Goal: Task Accomplishment & Management: Manage account settings

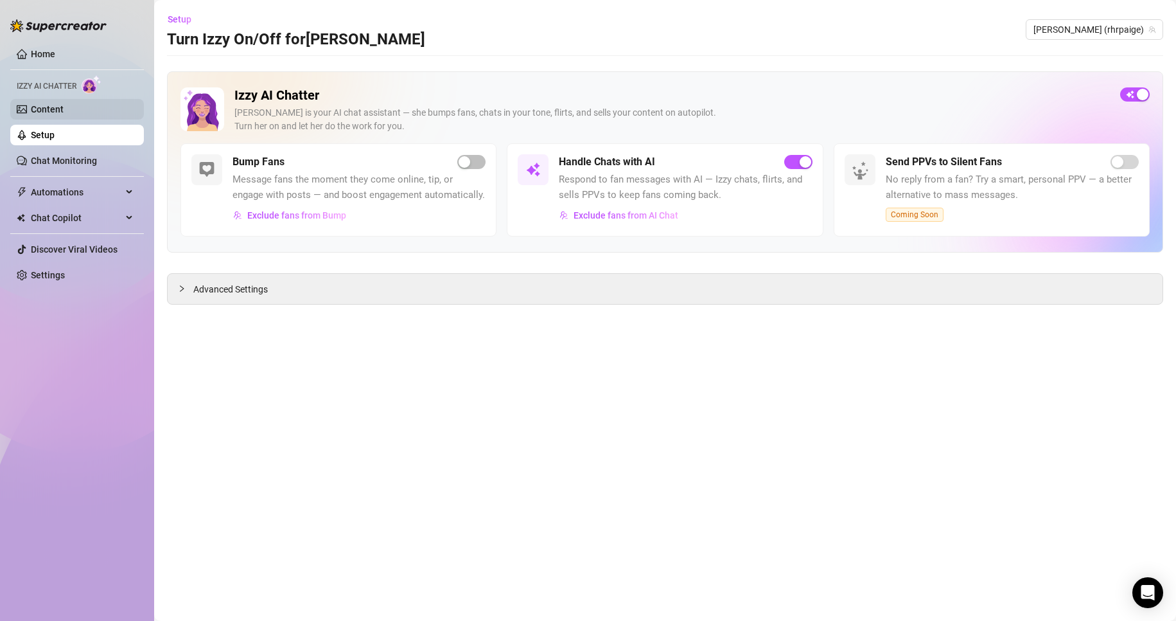
click at [56, 104] on link "Content" at bounding box center [47, 109] width 33 height 10
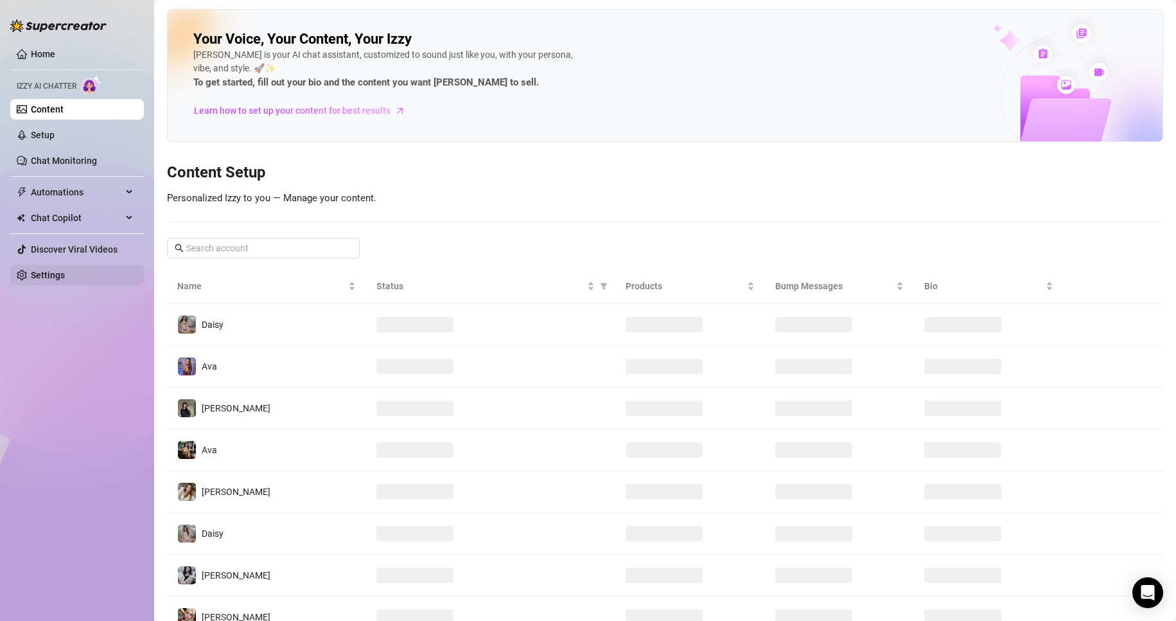
click at [65, 270] on link "Settings" at bounding box center [48, 275] width 34 height 10
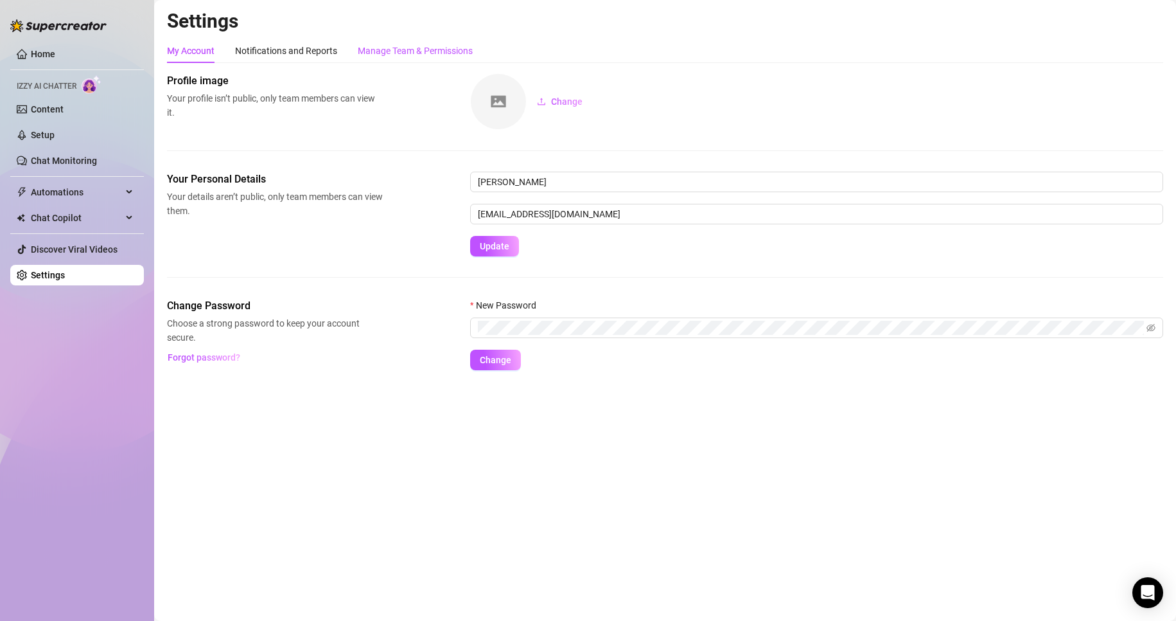
click at [424, 47] on div "Manage Team & Permissions" at bounding box center [415, 51] width 115 height 14
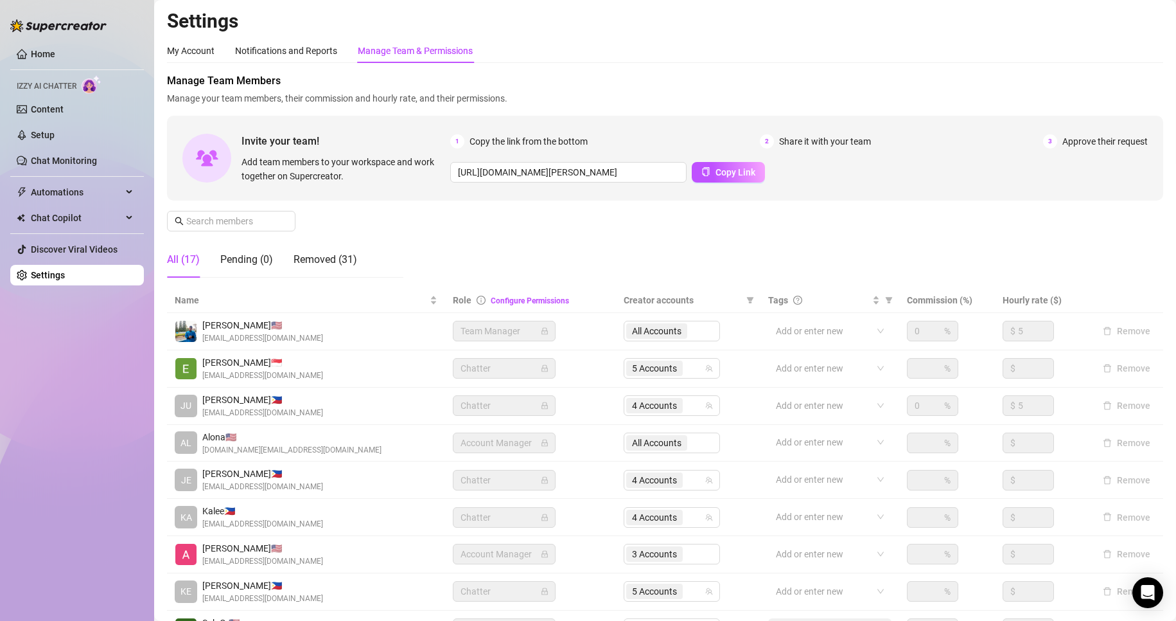
scroll to position [154, 0]
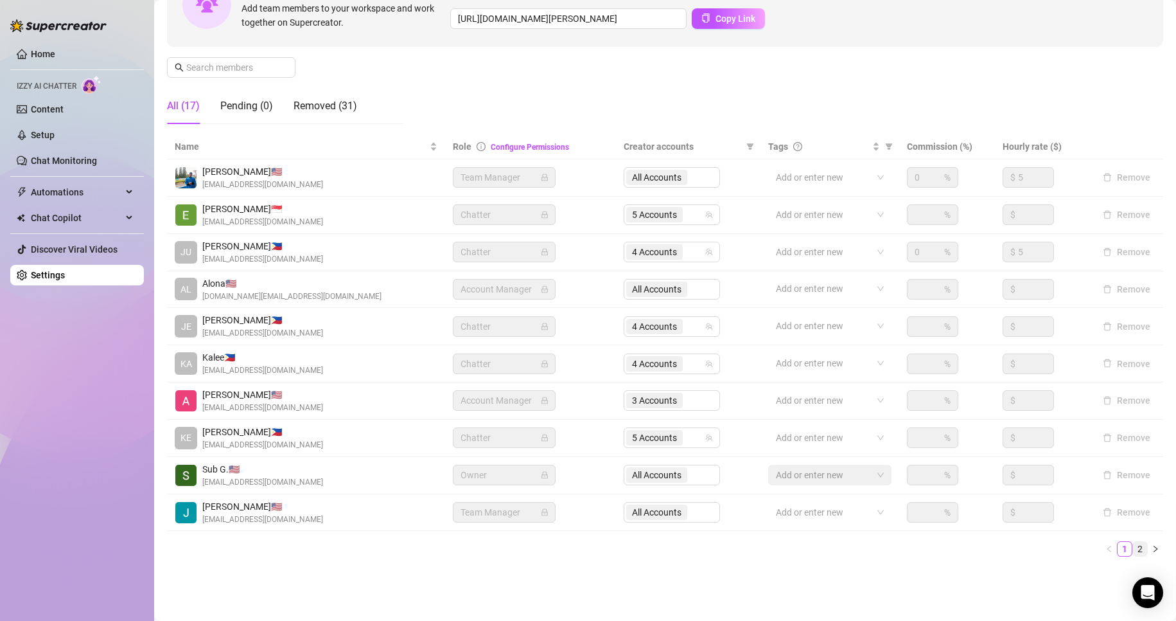
click at [1133, 547] on link "2" at bounding box center [1140, 549] width 14 height 14
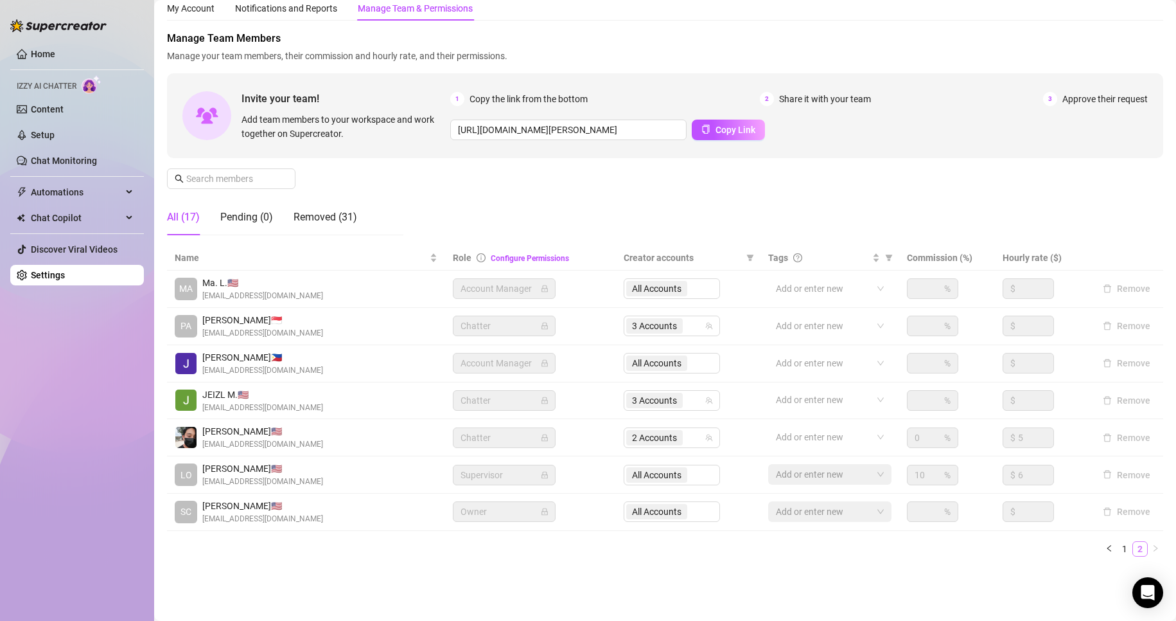
scroll to position [42, 0]
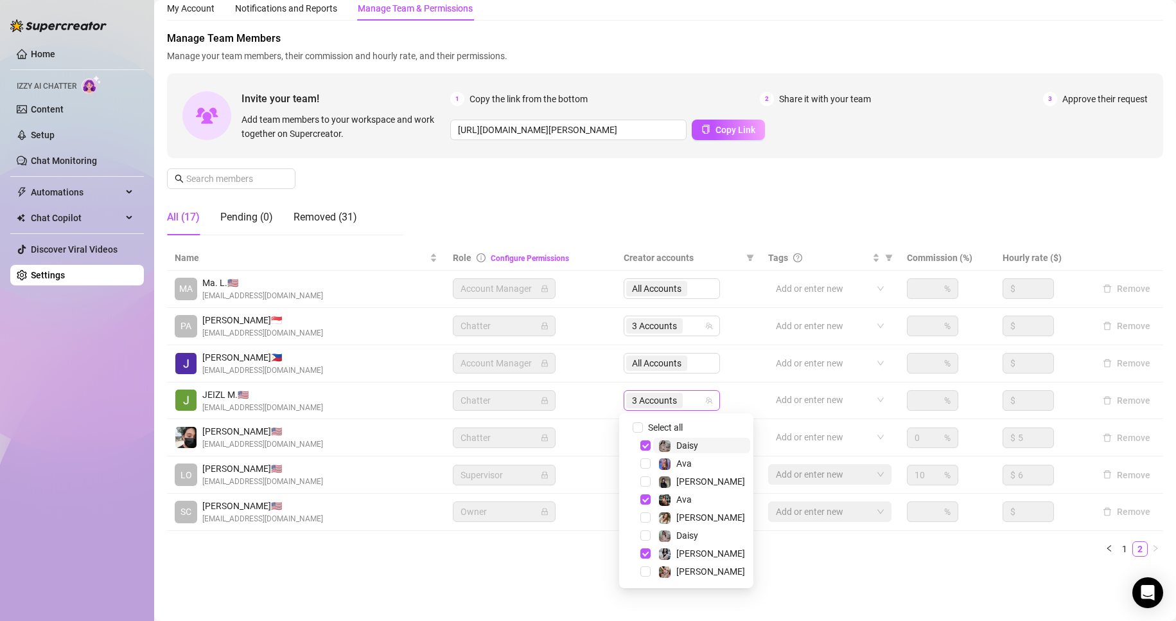
click at [664, 405] on span "3 Accounts" at bounding box center [654, 400] width 45 height 14
click at [650, 505] on div "Ava" at bounding box center [687, 499] width 128 height 15
click at [645, 502] on span "Select tree node" at bounding box center [646, 499] width 10 height 10
click at [646, 448] on span "Select tree node" at bounding box center [646, 445] width 10 height 10
click at [644, 571] on span "Select tree node" at bounding box center [646, 571] width 10 height 10
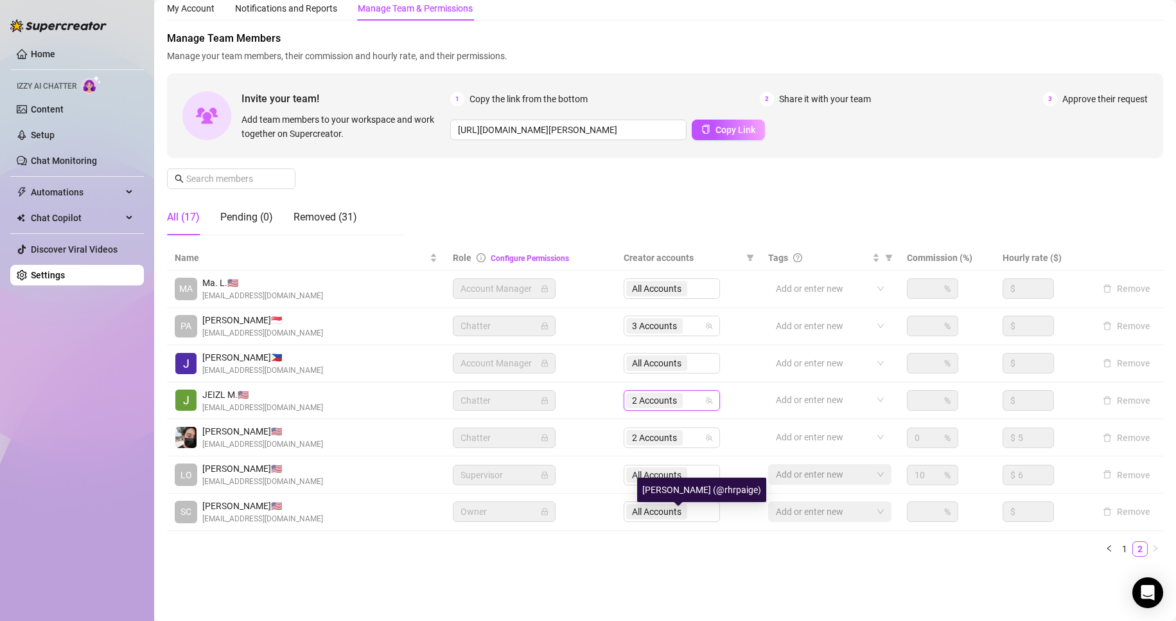
click at [647, 481] on div "Paige (@rhrpaige)" at bounding box center [701, 489] width 129 height 24
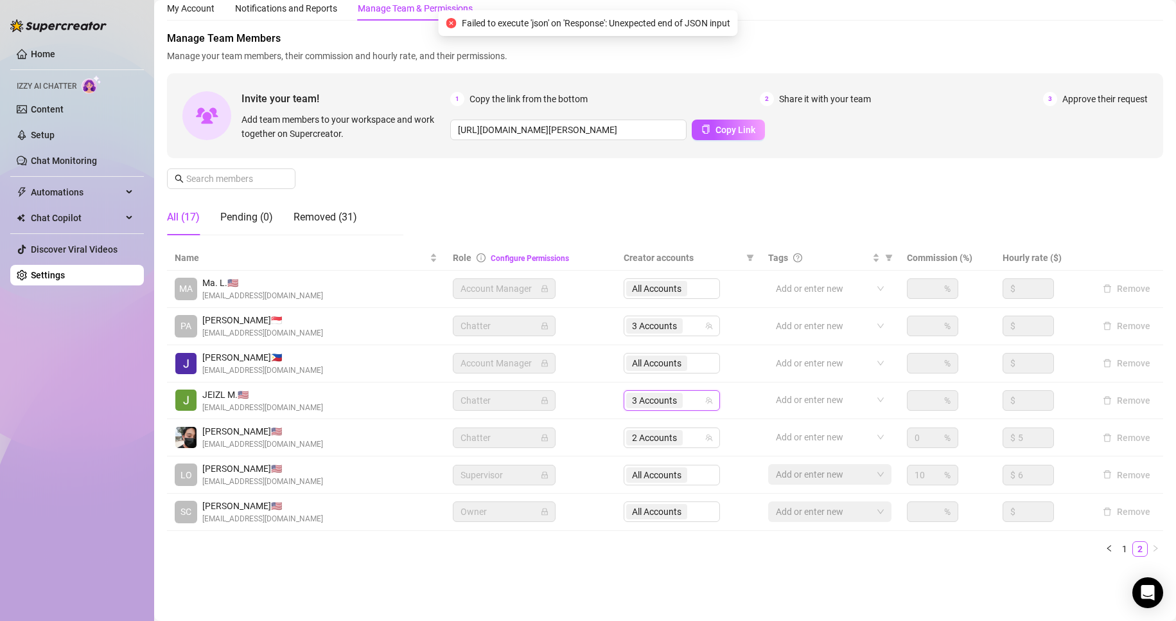
click at [651, 395] on span "3 Accounts" at bounding box center [654, 400] width 45 height 14
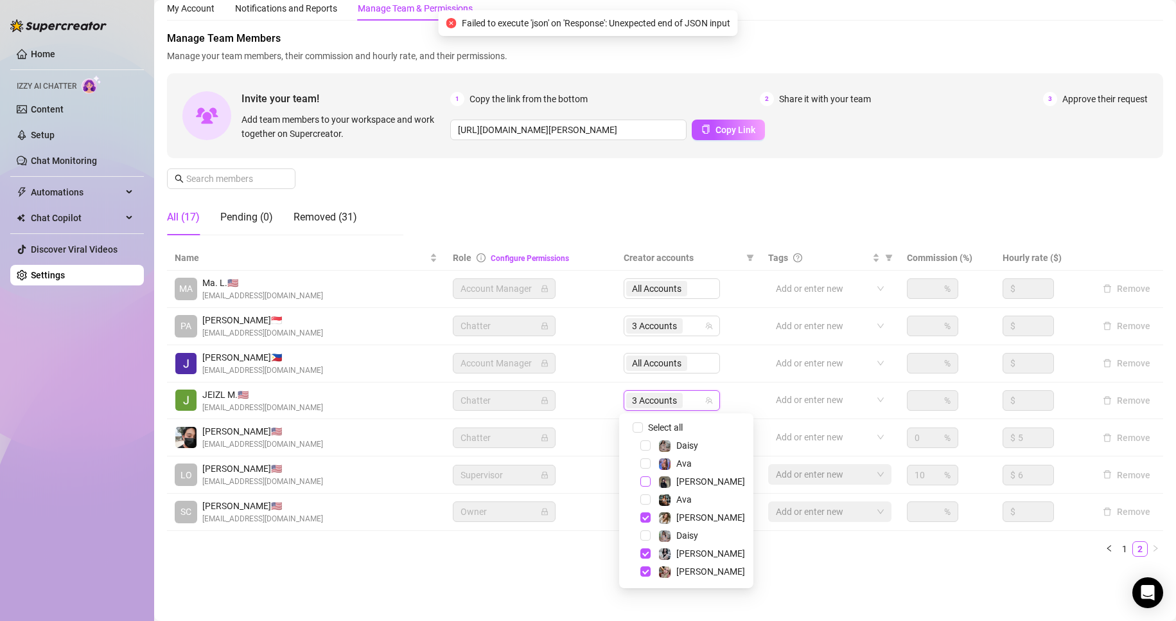
click at [646, 481] on span "Select tree node" at bounding box center [646, 481] width 10 height 10
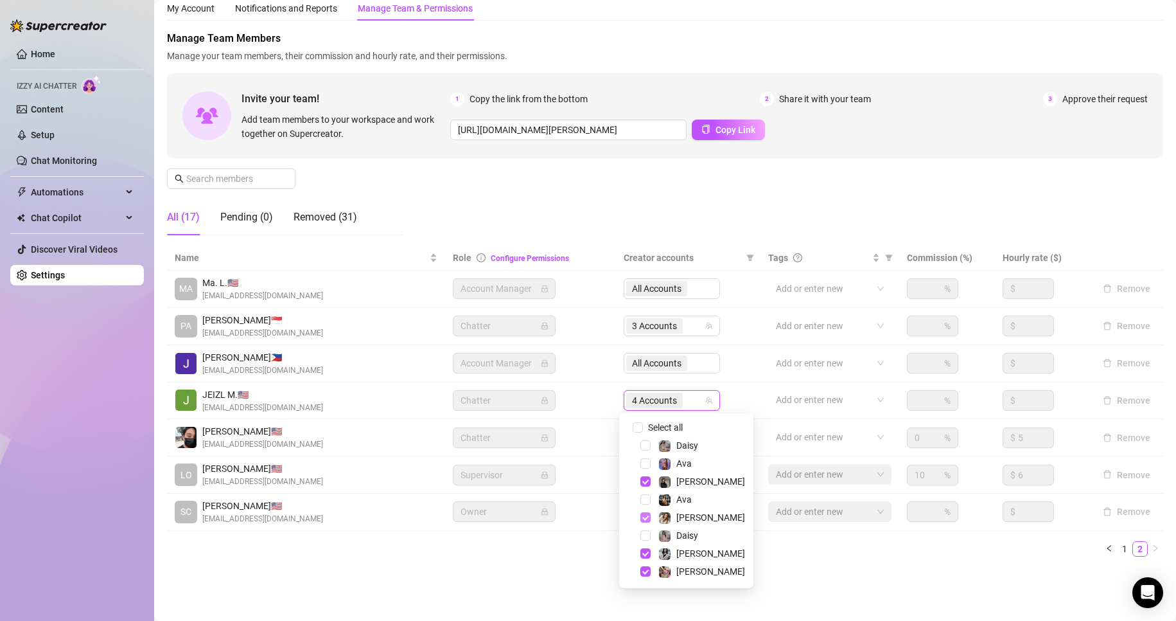
click at [644, 516] on span "Select tree node" at bounding box center [646, 517] width 10 height 10
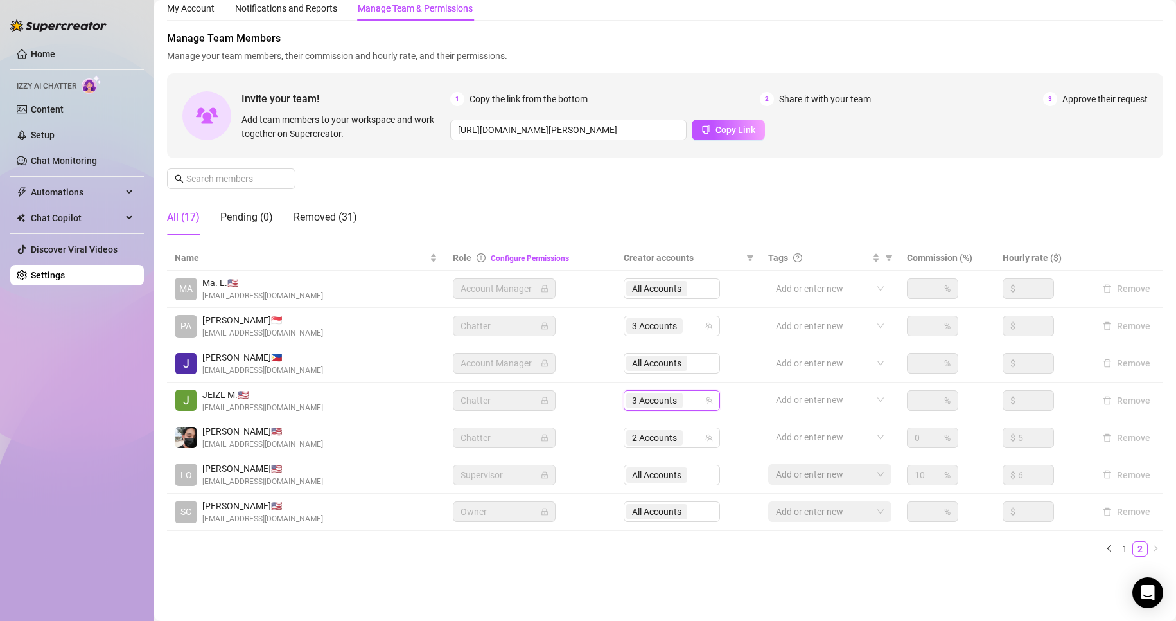
click at [778, 594] on main "Settings My Account Notifications and Reports Manage Team & Permissions Profile…" at bounding box center [665, 289] width 1022 height 663
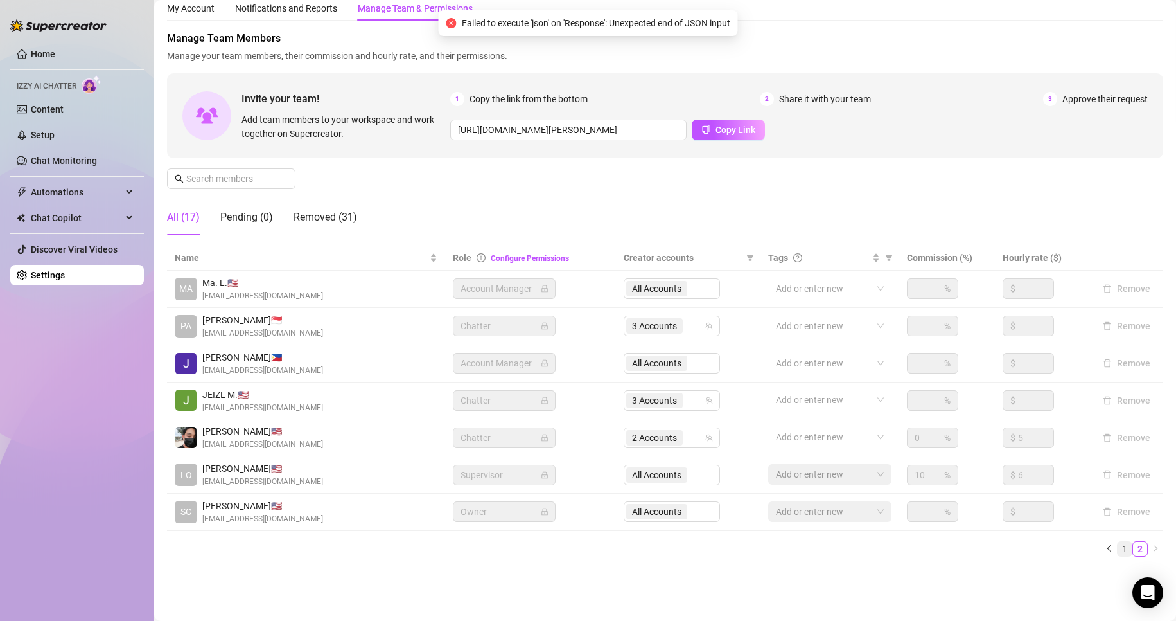
click at [1118, 550] on link "1" at bounding box center [1125, 549] width 14 height 14
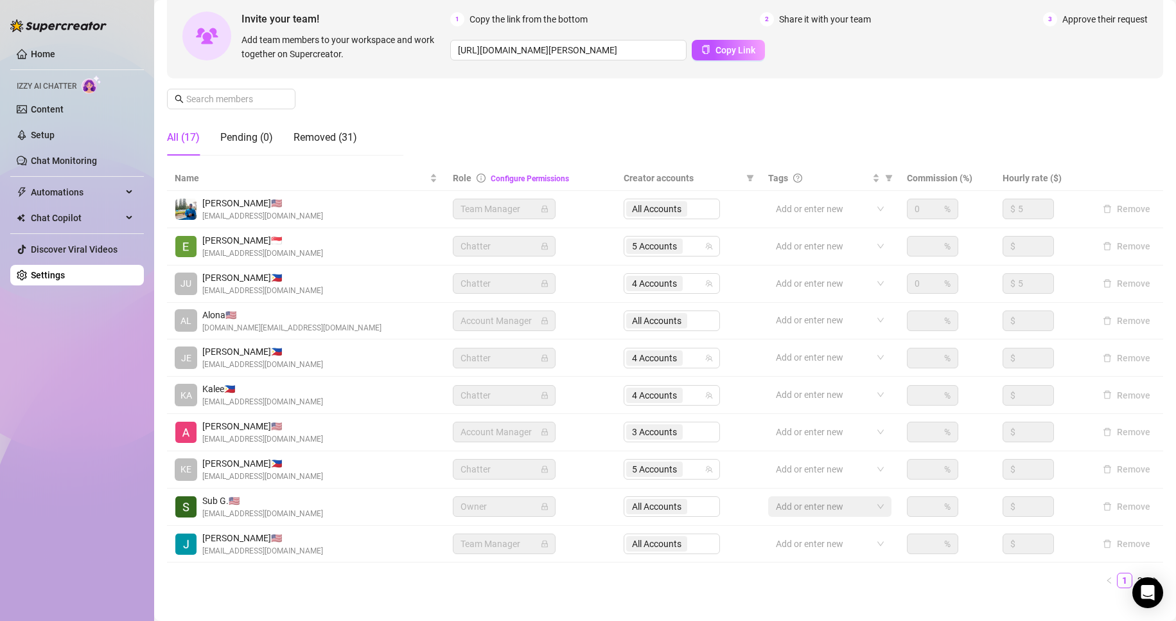
scroll to position [123, 0]
click at [667, 461] on span "5 Accounts" at bounding box center [654, 468] width 45 height 14
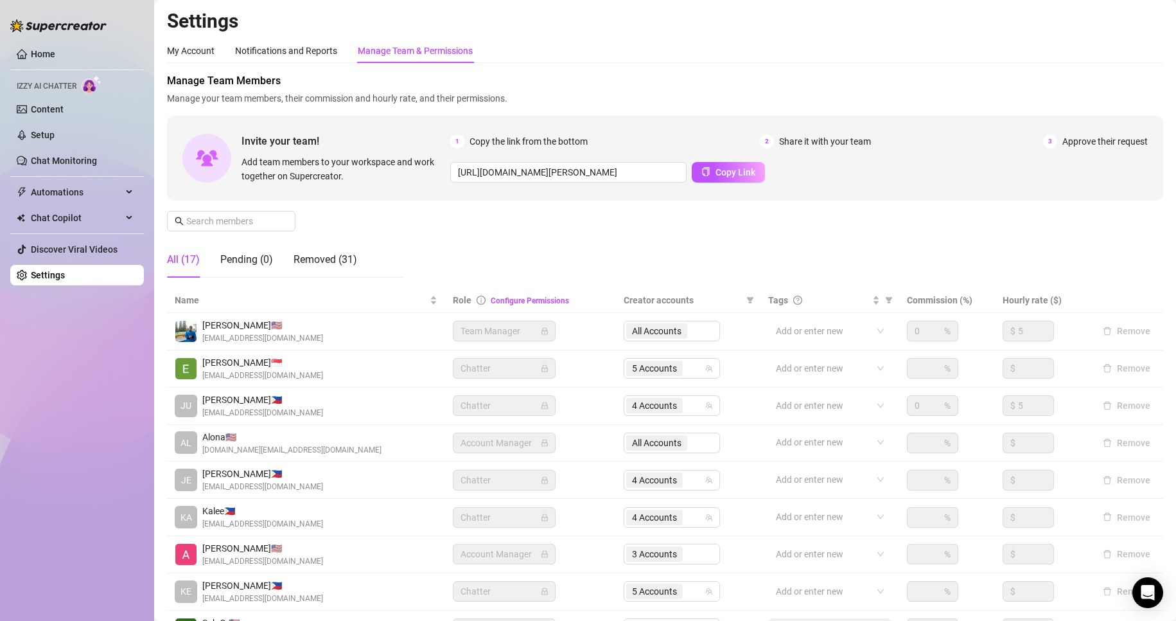
scroll to position [154, 0]
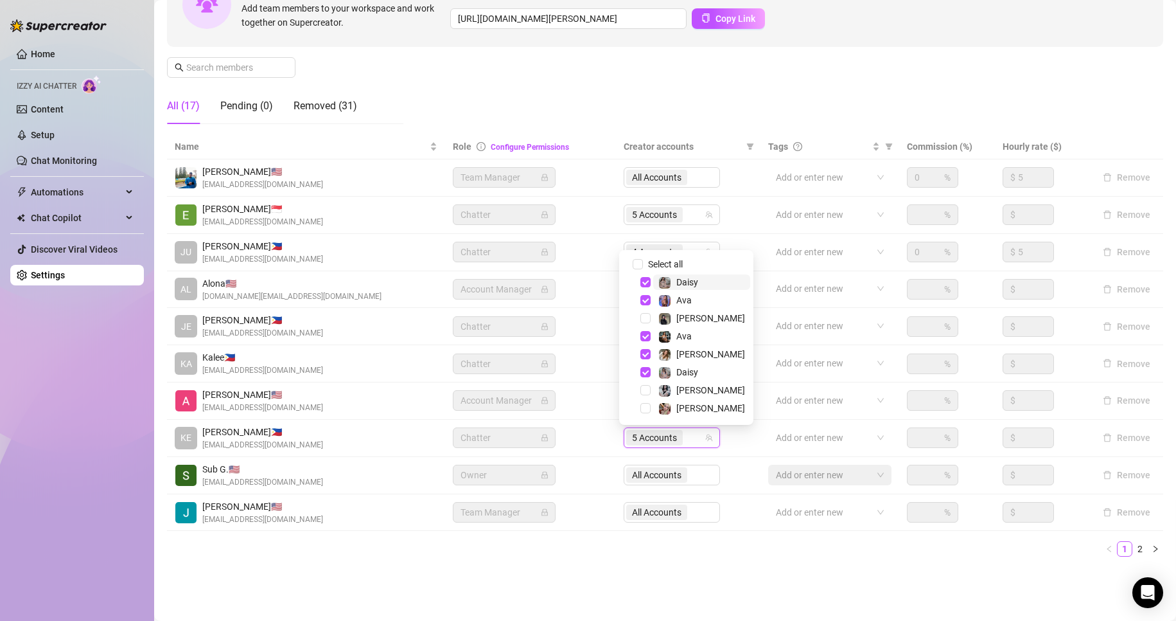
click at [635, 445] on span "5 Accounts" at bounding box center [654, 437] width 57 height 15
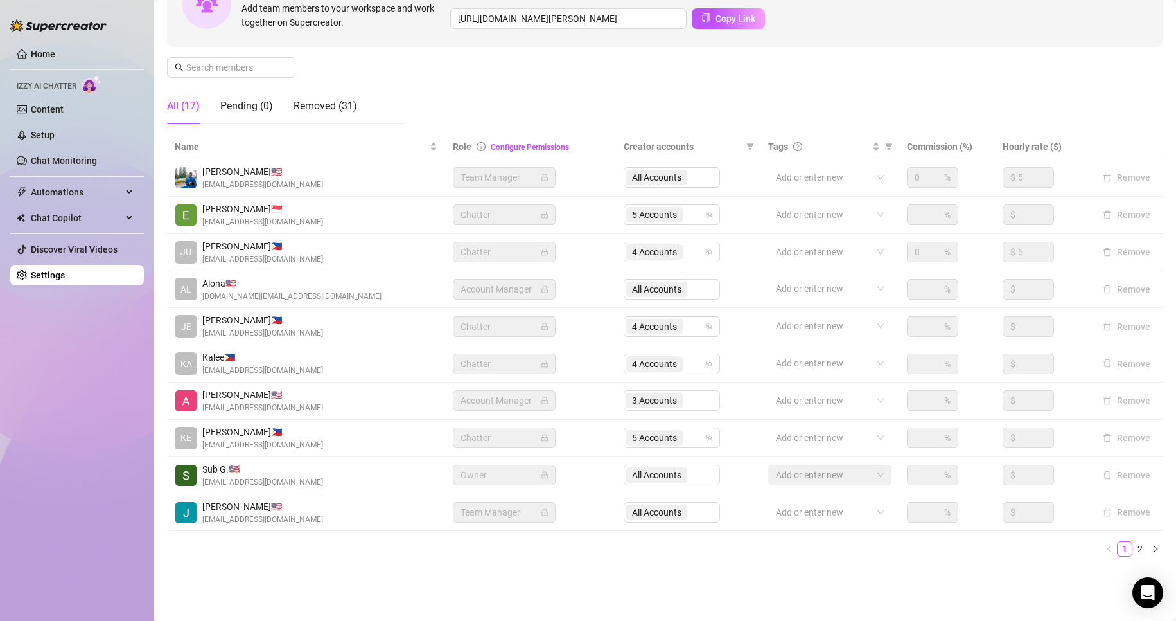
click at [520, 562] on div "Name Role Configure Permissions Creator accounts Tags Commission (%) Hourly rat…" at bounding box center [665, 350] width 997 height 432
click at [55, 104] on link "Content" at bounding box center [47, 109] width 33 height 10
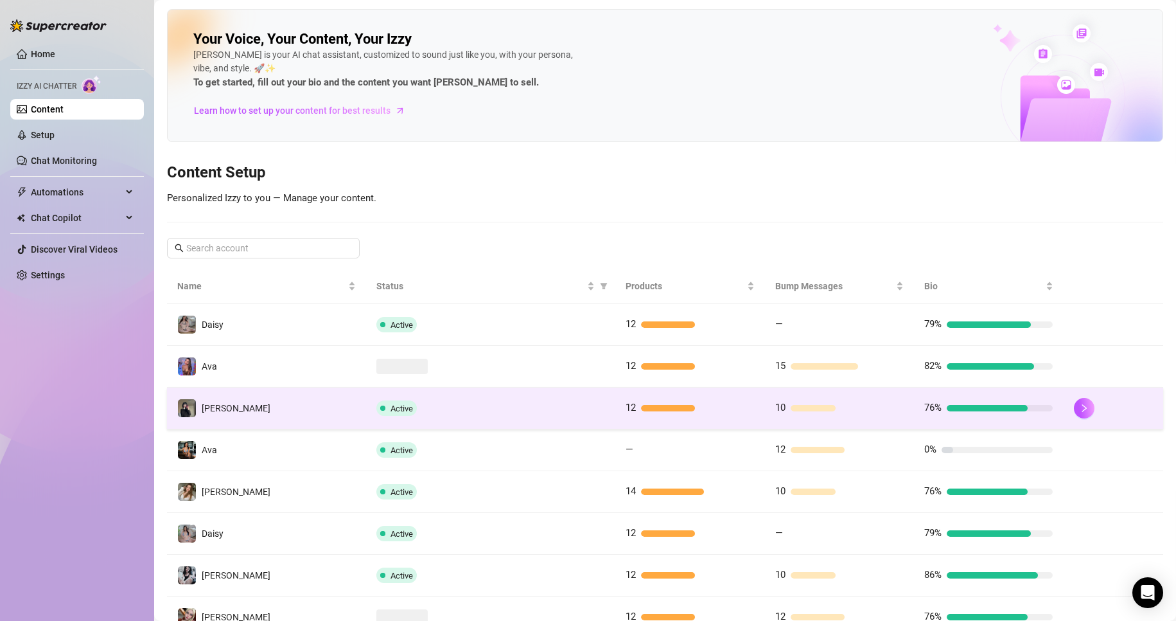
scroll to position [56, 0]
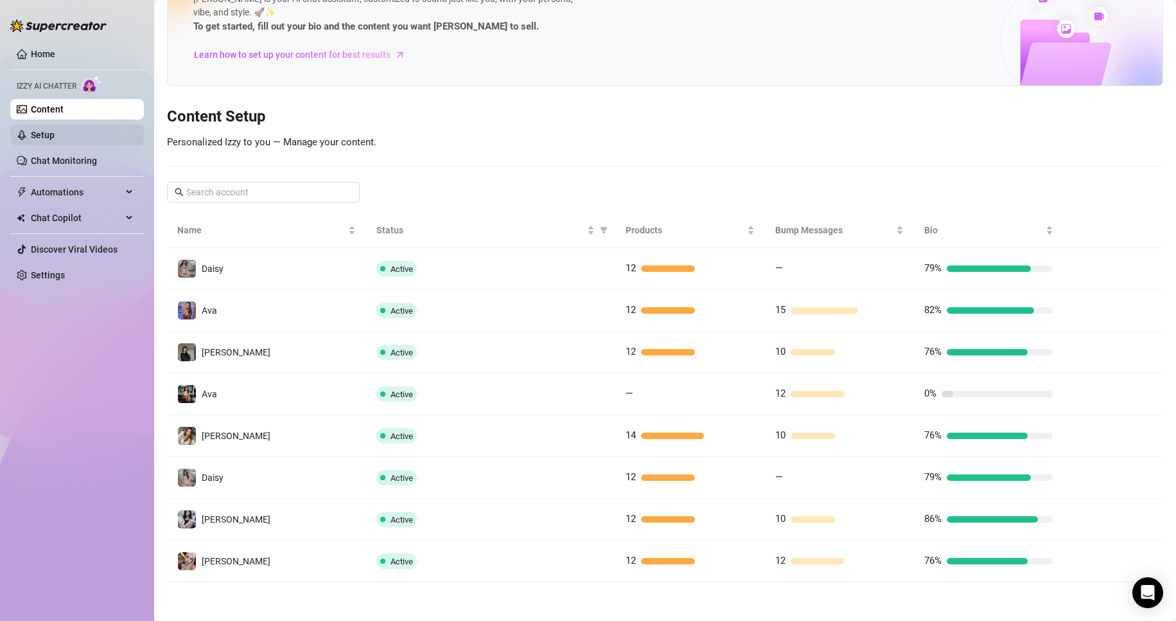
click at [55, 138] on link "Setup" at bounding box center [43, 135] width 24 height 10
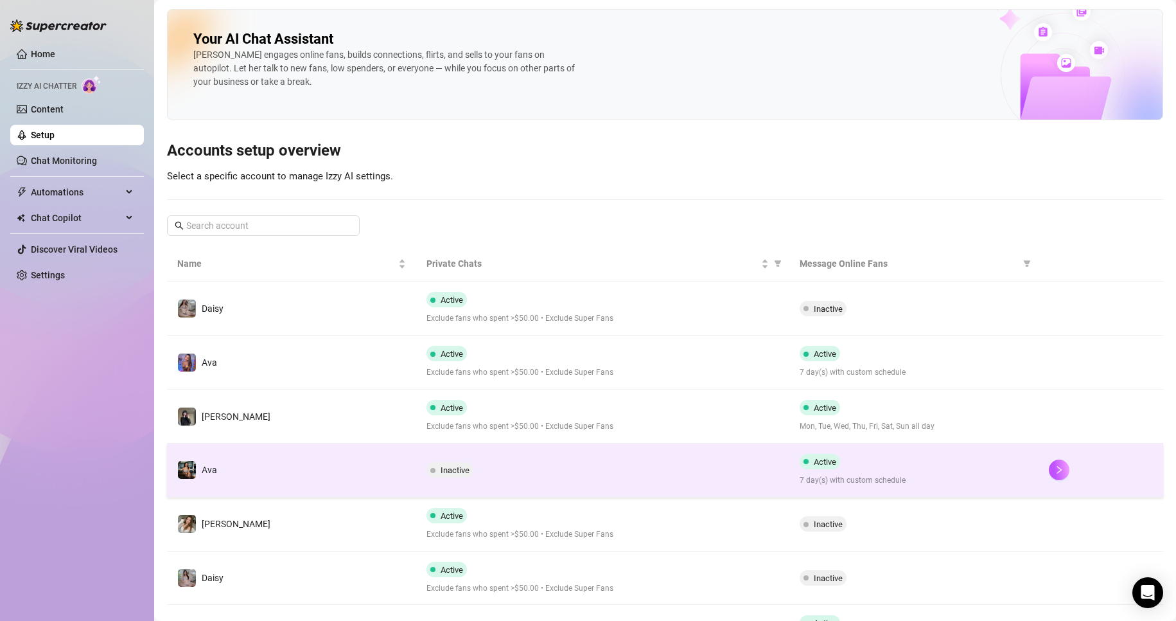
scroll to position [130, 0]
